Goal: Task Accomplishment & Management: Manage account settings

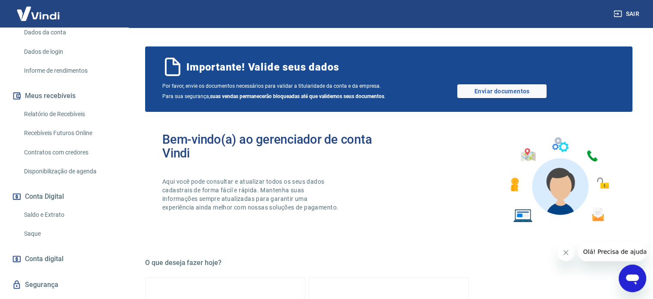
scroll to position [149, 0]
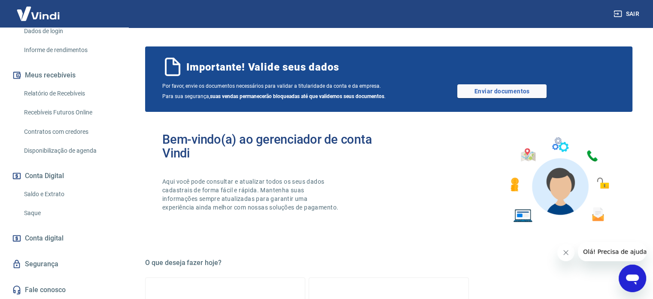
click at [43, 214] on link "Saque" at bounding box center [70, 213] width 98 height 18
